Goal: Check status: Check status

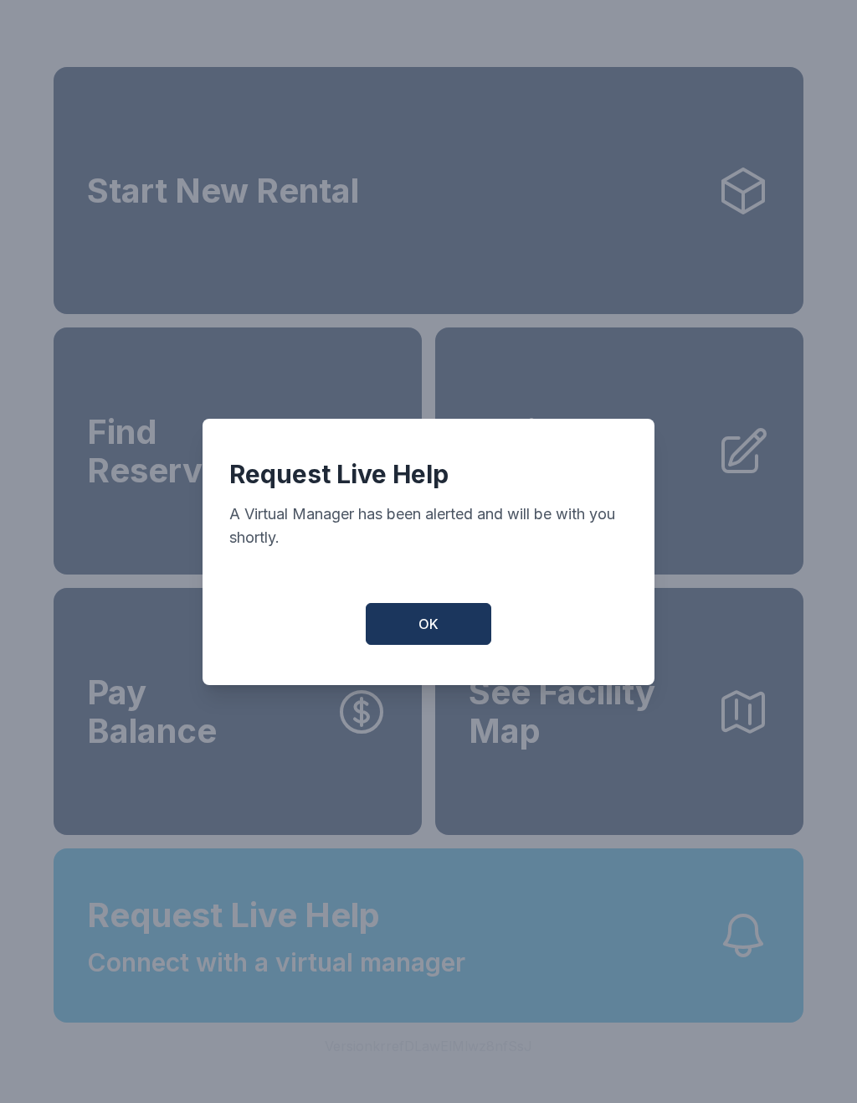
click at [421, 620] on button "OK" at bounding box center [429, 624] width 126 height 42
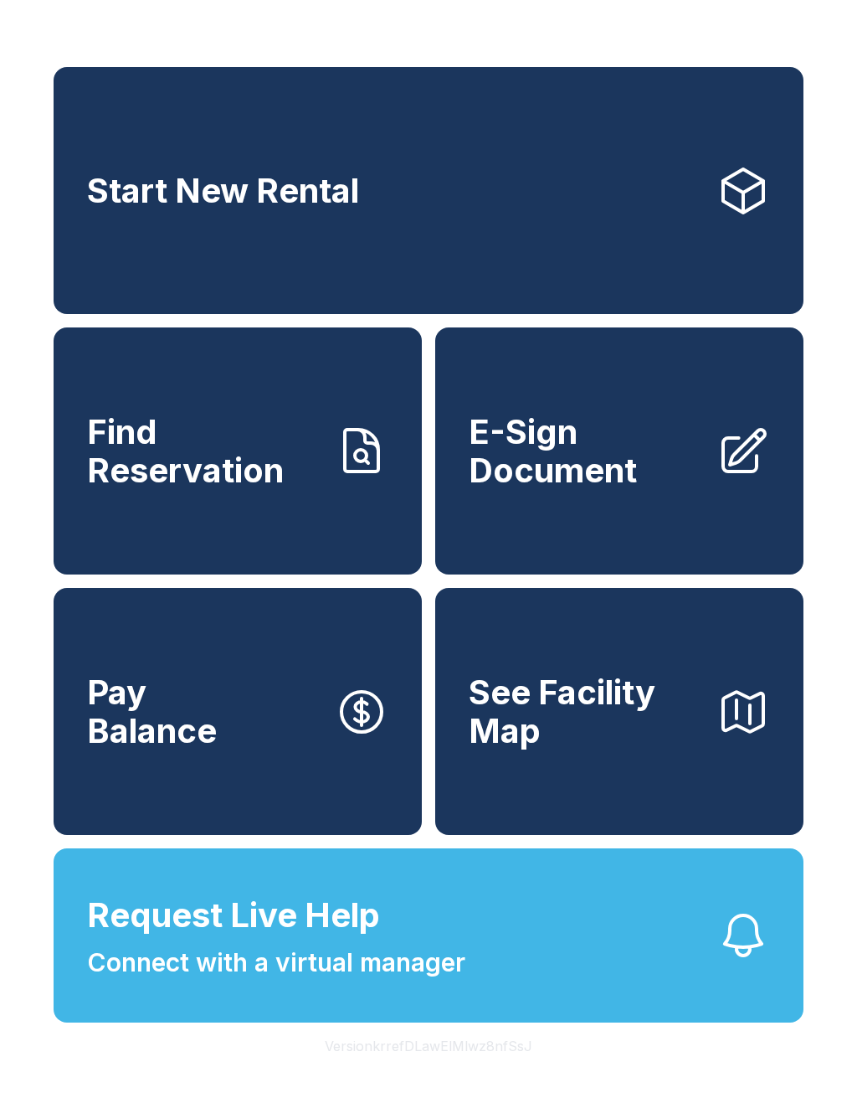
click at [241, 447] on span "Find Reservation" at bounding box center [204, 451] width 234 height 76
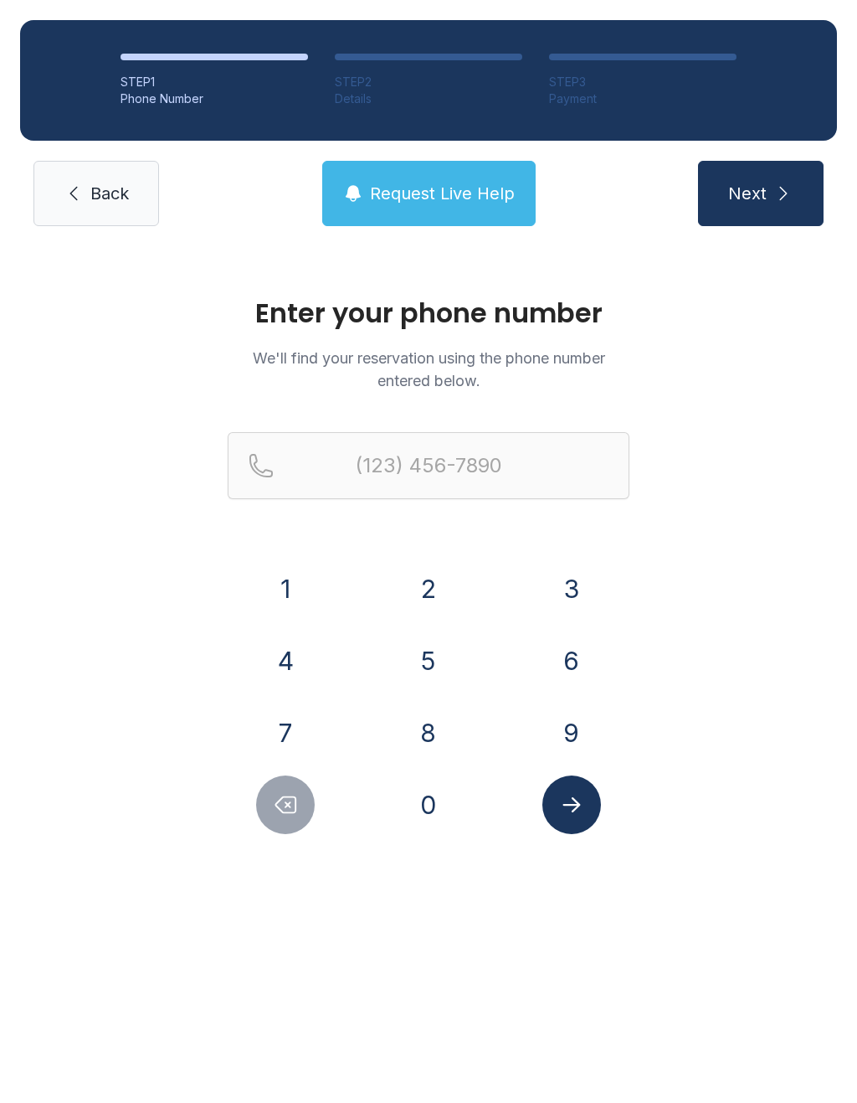
click at [285, 716] on button "7" at bounding box center [285, 732] width 59 height 59
click at [280, 569] on button "1" at bounding box center [285, 588] width 59 height 59
click at [555, 702] on div "1 2 3 4 5 6 7 8 9 0" at bounding box center [429, 696] width 402 height 275
click at [548, 731] on button "9" at bounding box center [572, 732] width 59 height 59
click at [291, 671] on button "4" at bounding box center [285, 660] width 59 height 59
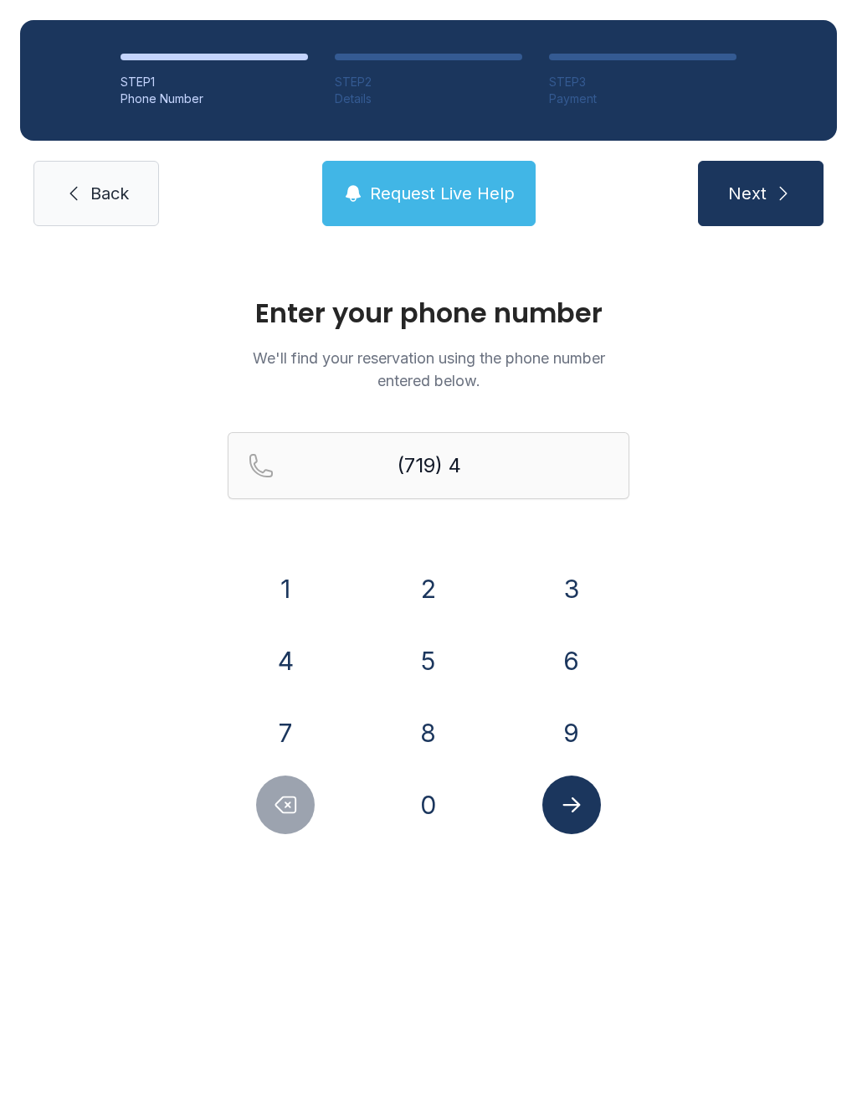
click at [437, 602] on button "2" at bounding box center [428, 588] width 59 height 59
click at [278, 589] on button "1" at bounding box center [285, 588] width 59 height 59
click at [277, 589] on button "1" at bounding box center [285, 588] width 59 height 59
click at [422, 802] on button "0" at bounding box center [428, 804] width 59 height 59
click at [414, 585] on button "2" at bounding box center [428, 588] width 59 height 59
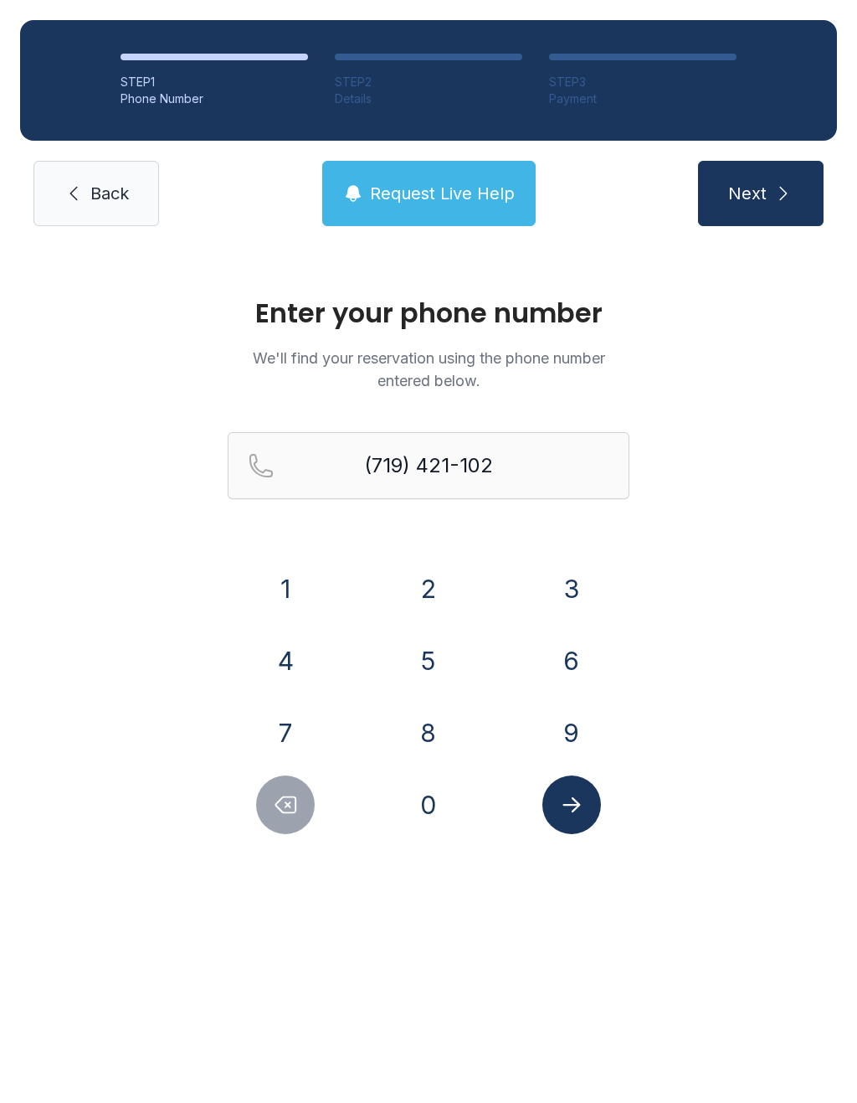
click at [274, 652] on button "4" at bounding box center [285, 660] width 59 height 59
click at [609, 806] on div at bounding box center [571, 804] width 116 height 59
click at [577, 803] on icon "Submit lookup form" at bounding box center [572, 804] width 18 height 15
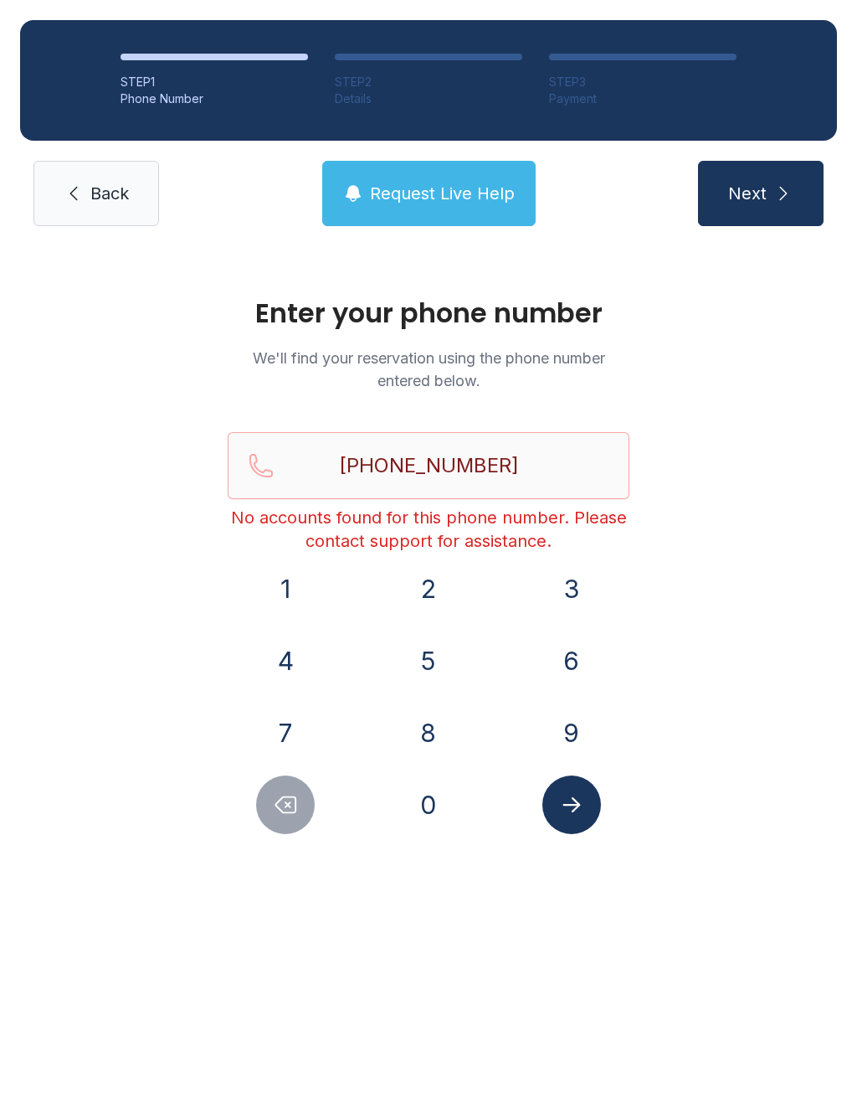
click at [752, 199] on span "Next" at bounding box center [747, 193] width 39 height 23
click at [306, 820] on button "Delete number" at bounding box center [285, 804] width 59 height 59
click at [306, 819] on button "Delete number" at bounding box center [285, 804] width 59 height 59
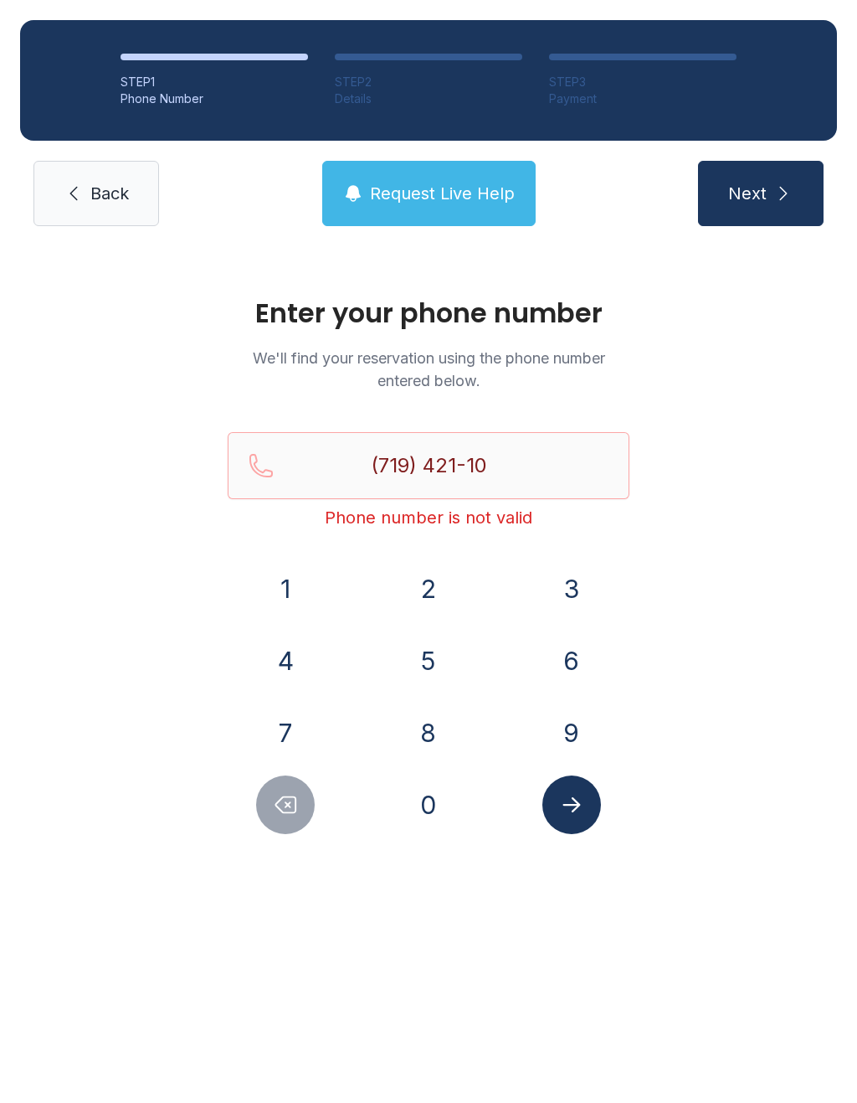
click at [303, 817] on button "Delete number" at bounding box center [285, 804] width 59 height 59
click at [291, 809] on icon "Delete number" at bounding box center [285, 804] width 25 height 25
click at [280, 818] on button "Delete number" at bounding box center [285, 804] width 59 height 59
click at [279, 817] on button "Delete number" at bounding box center [285, 804] width 59 height 59
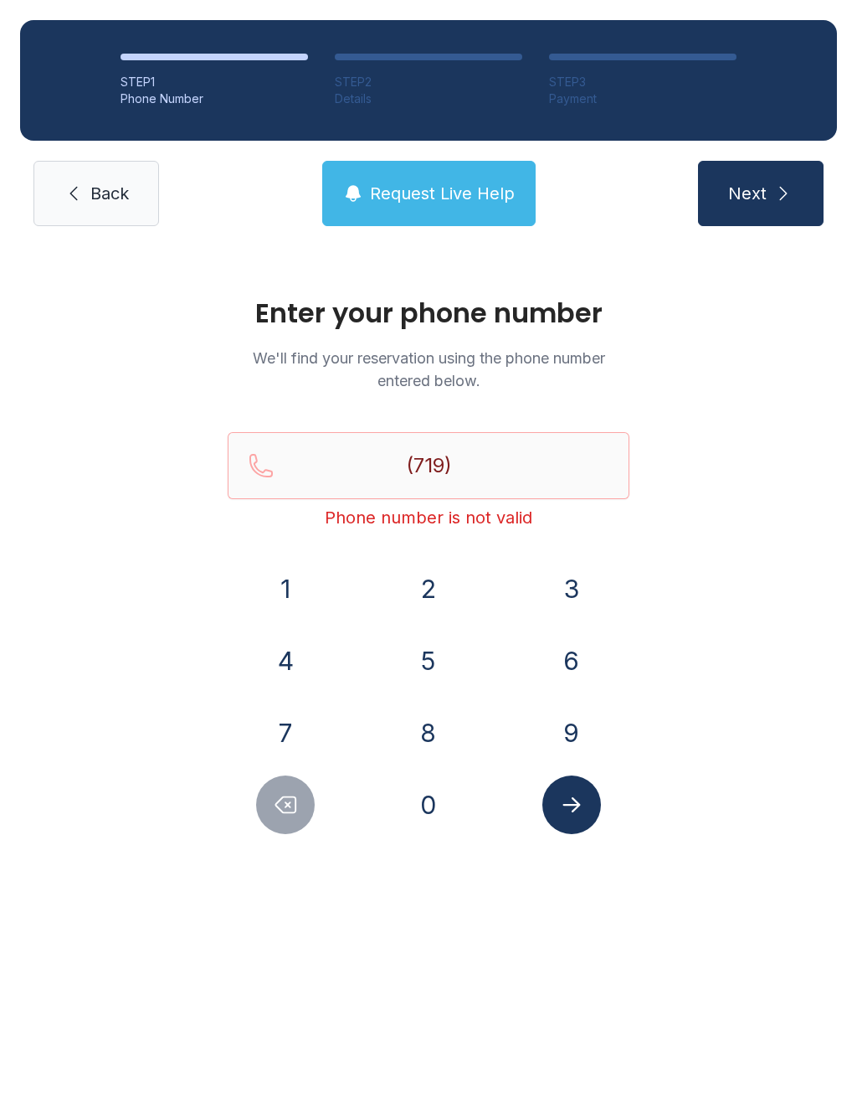
click at [295, 811] on icon "Delete number" at bounding box center [286, 805] width 20 height 16
type input "(7"
click at [295, 847] on div "Enter your phone number We'll find your reservation using the phone number ente…" at bounding box center [428, 573] width 857 height 655
click at [322, 792] on div at bounding box center [286, 804] width 116 height 59
